Goal: Transaction & Acquisition: Purchase product/service

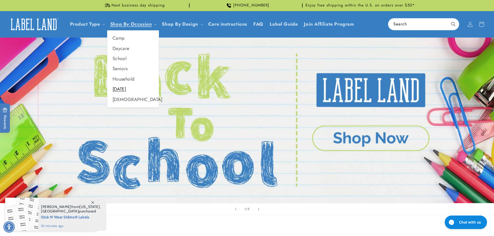
click at [119, 90] on link "[DATE]" at bounding box center [132, 89] width 51 height 10
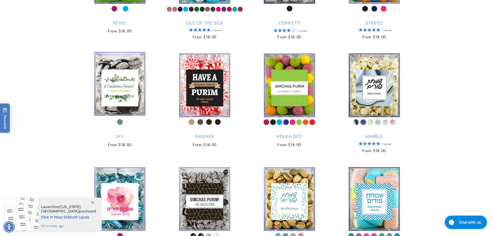
scroll to position [389, 0]
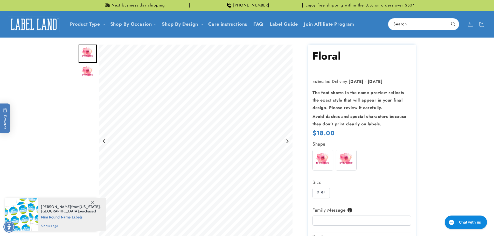
click at [323, 157] on img at bounding box center [323, 160] width 20 height 20
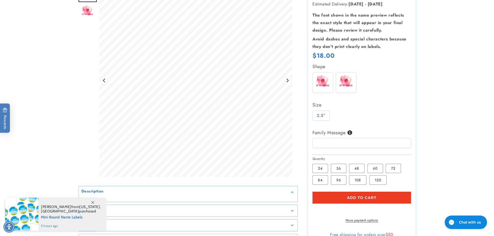
scroll to position [78, 0]
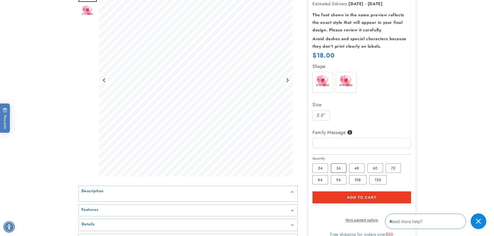
click at [336, 166] on label "36 Variant sold out or unavailable" at bounding box center [339, 168] width 16 height 9
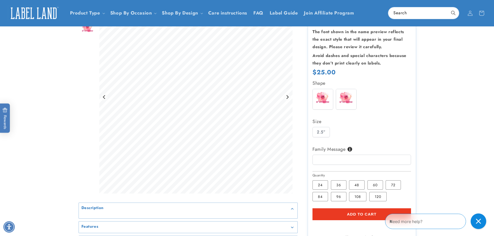
scroll to position [52, 0]
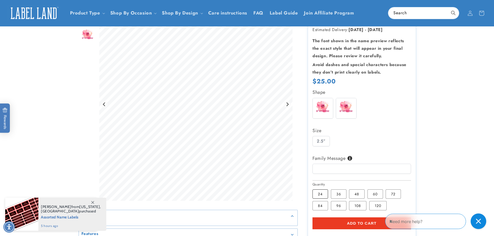
click at [320, 192] on label "24 Variant sold out or unavailable" at bounding box center [320, 193] width 16 height 9
click at [380, 207] on label "120 Variant sold out or unavailable" at bounding box center [377, 205] width 17 height 9
